Goal: Task Accomplishment & Management: Manage account settings

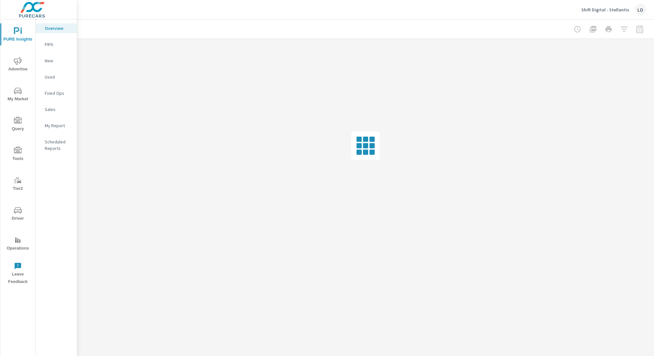
click at [609, 5] on div "Shift Digital - Stellantis LD" at bounding box center [614, 10] width 65 height 12
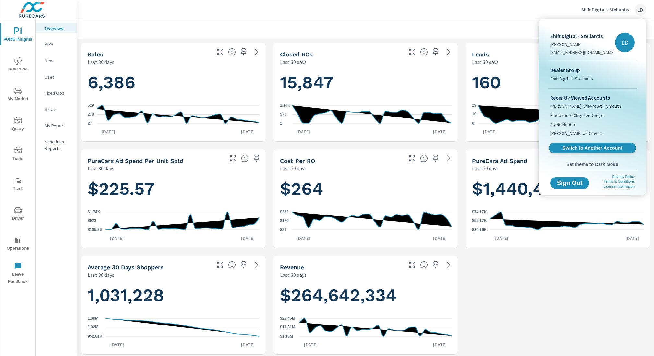
click at [585, 146] on span "Switch to Another Account" at bounding box center [593, 148] width 80 height 6
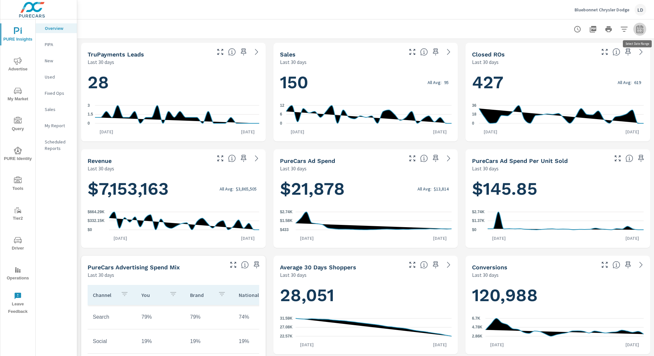
click at [637, 28] on icon "button" at bounding box center [639, 29] width 7 height 8
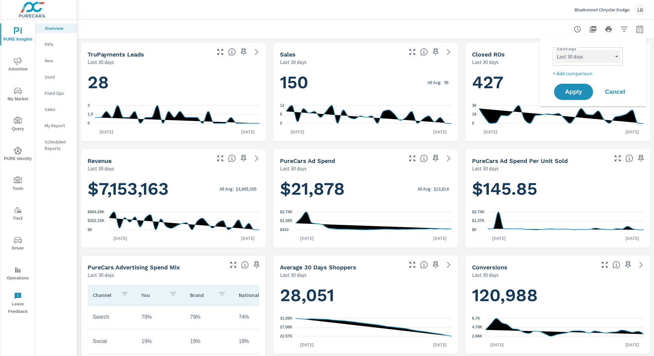
click at [602, 51] on select "Custom Yesterday Last week Last 7 days Last 14 days Last 30 days Last 45 days L…" at bounding box center [588, 56] width 65 height 13
click at [556, 50] on select "Custom Yesterday Last week Last 7 days Last 14 days Last 30 days Last 45 days L…" at bounding box center [588, 56] width 65 height 13
click at [599, 58] on select "Custom Yesterday Last week Last 7 days Last 14 days Last 30 days Last 45 days L…" at bounding box center [588, 56] width 65 height 13
click at [556, 50] on select "Custom Yesterday Last week Last 7 days Last 14 days Last 30 days Last 45 days L…" at bounding box center [588, 56] width 65 height 13
select select "Last 12 months"
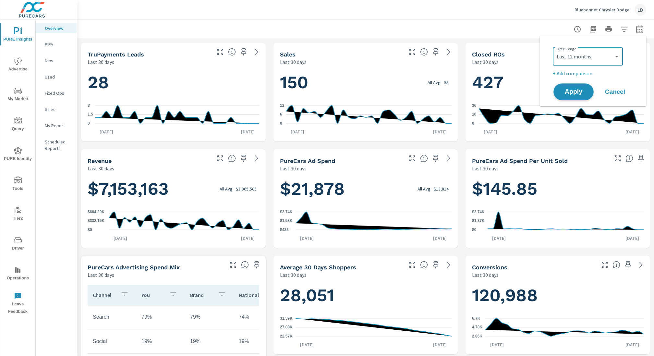
click at [570, 92] on span "Apply" at bounding box center [574, 92] width 27 height 6
